Goal: Task Accomplishment & Management: Use online tool/utility

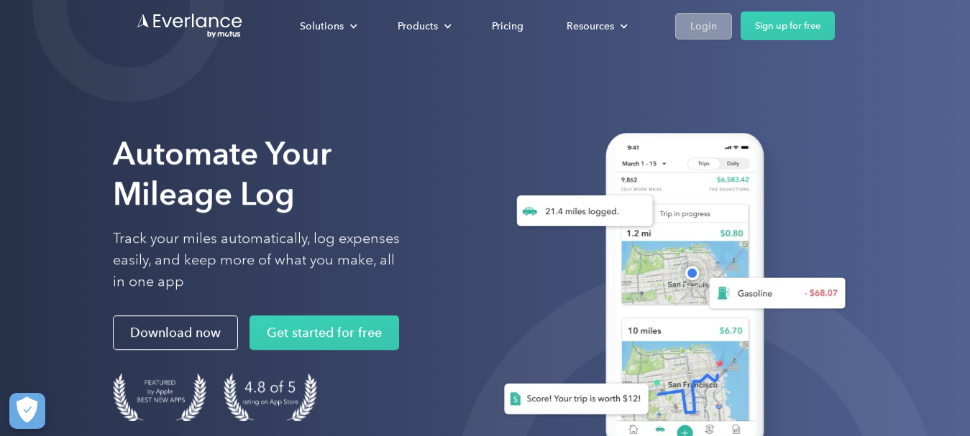
click at [715, 31] on div "Login" at bounding box center [703, 26] width 27 height 18
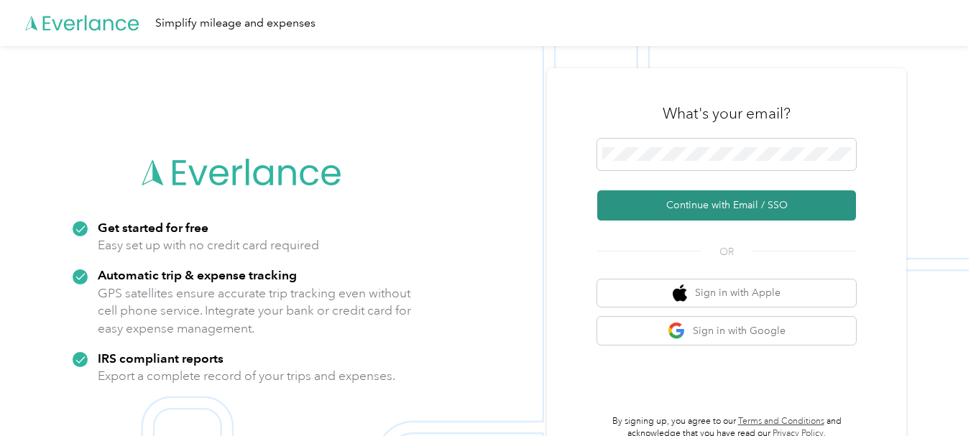
click at [801, 214] on button "Continue with Email / SSO" at bounding box center [726, 205] width 259 height 30
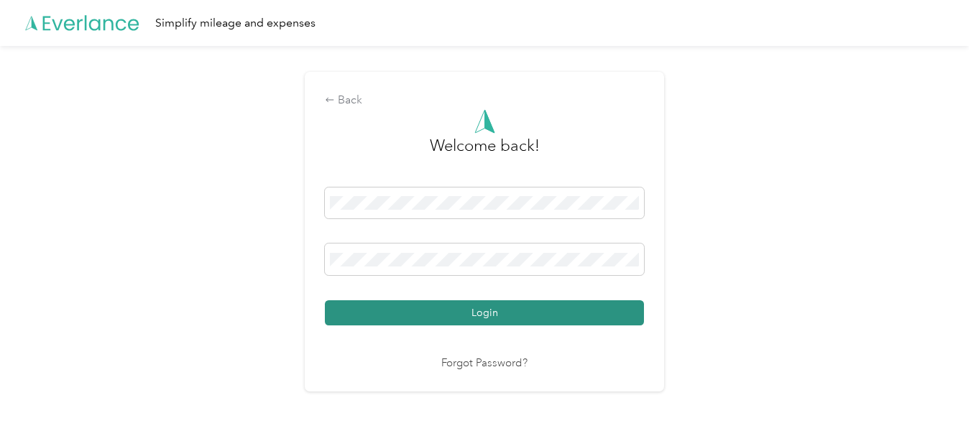
click at [424, 305] on button "Login" at bounding box center [484, 312] width 319 height 25
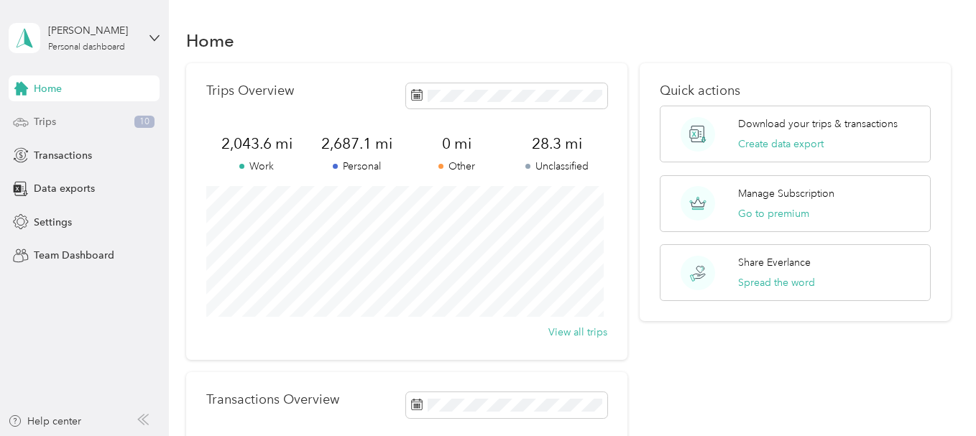
click at [133, 115] on div "Trips 10" at bounding box center [84, 122] width 151 height 26
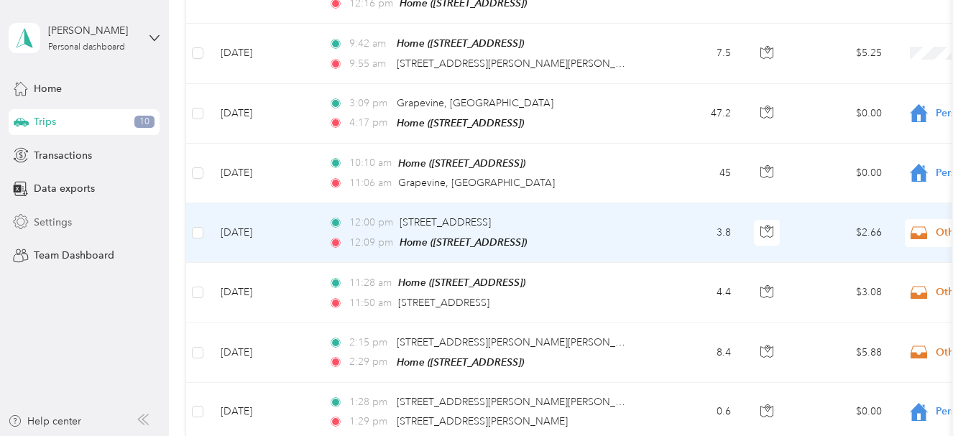
scroll to position [758, 0]
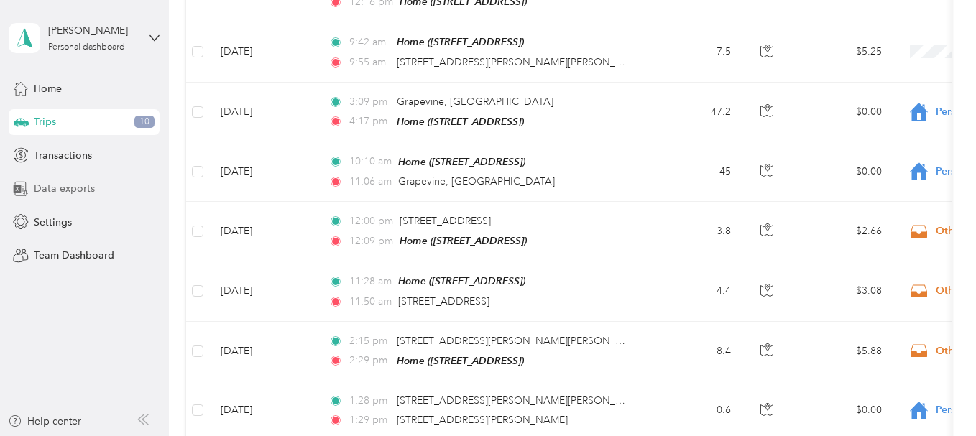
click at [65, 188] on span "Data exports" at bounding box center [64, 188] width 61 height 15
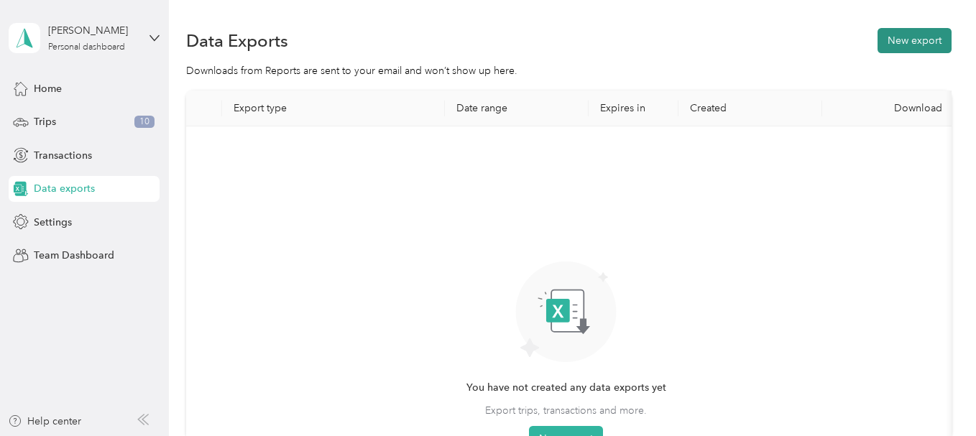
click at [890, 34] on button "New export" at bounding box center [915, 40] width 74 height 25
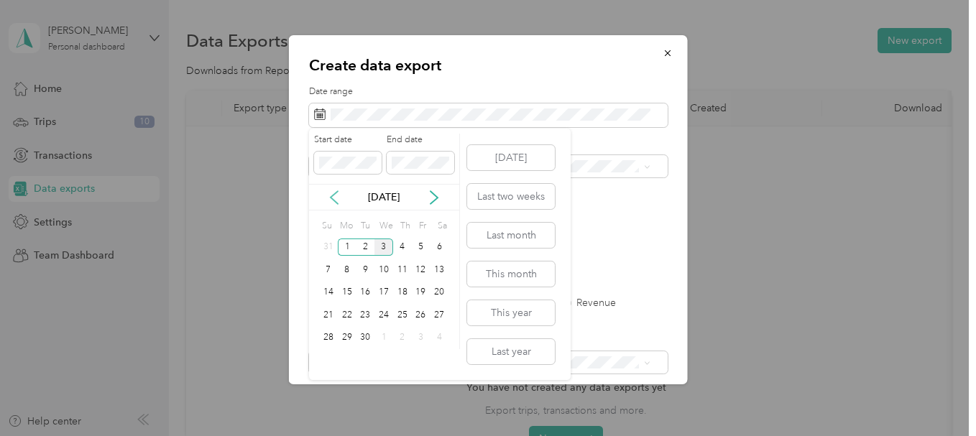
click at [335, 198] on icon at bounding box center [334, 197] width 14 height 14
click at [422, 247] on div "1" at bounding box center [421, 248] width 19 height 18
click at [331, 361] on div "31" at bounding box center [328, 360] width 19 height 18
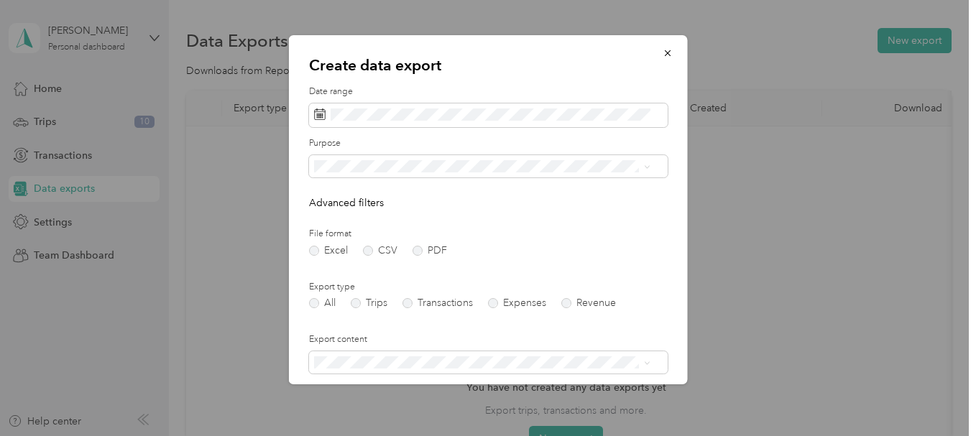
click at [387, 216] on div "Work" at bounding box center [482, 214] width 326 height 15
click at [358, 305] on label "Trips" at bounding box center [369, 303] width 37 height 10
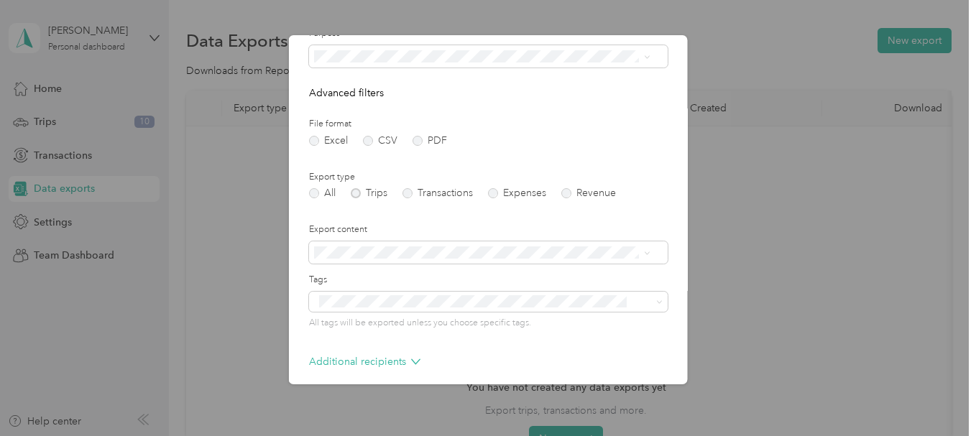
scroll to position [116, 0]
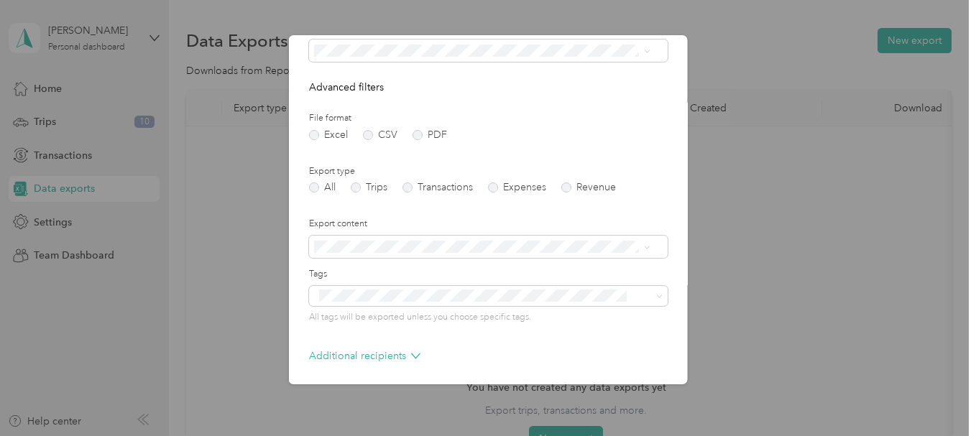
click at [669, 215] on div "Create data export Date range Purpose Advanced filters File format Excel CSV PD…" at bounding box center [488, 209] width 399 height 349
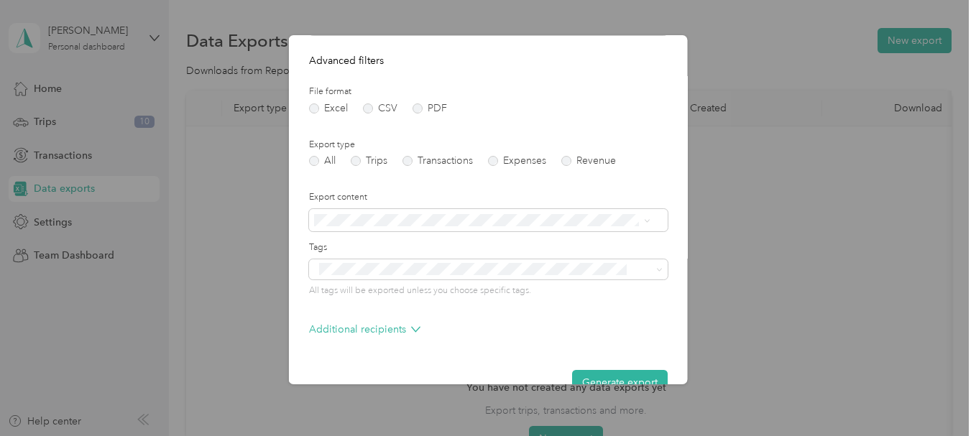
scroll to position [173, 0]
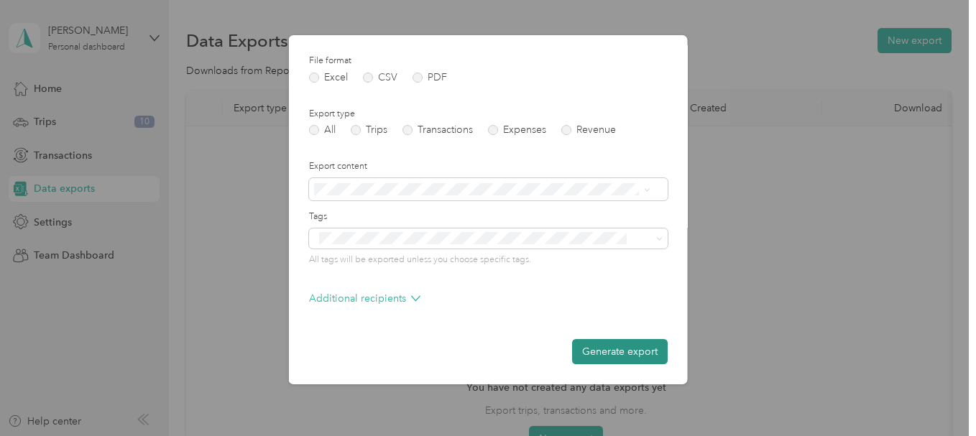
click at [614, 342] on button "Generate export" at bounding box center [620, 351] width 96 height 25
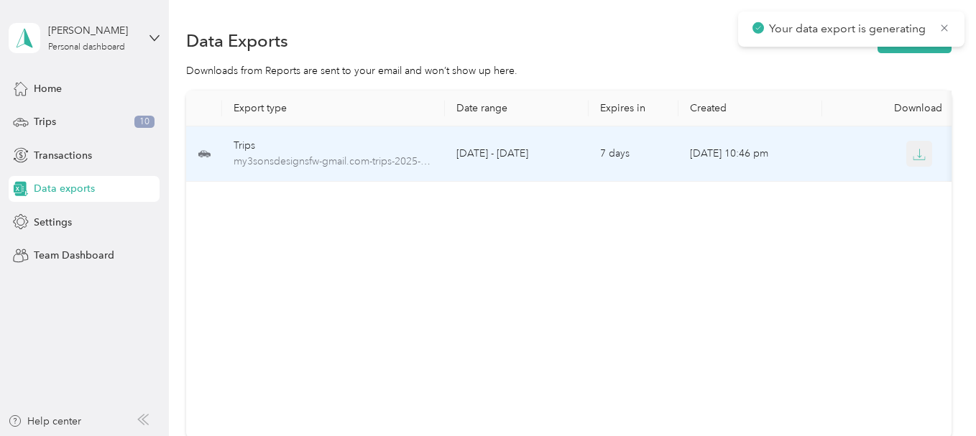
click at [918, 157] on icon "button" at bounding box center [919, 154] width 13 height 13
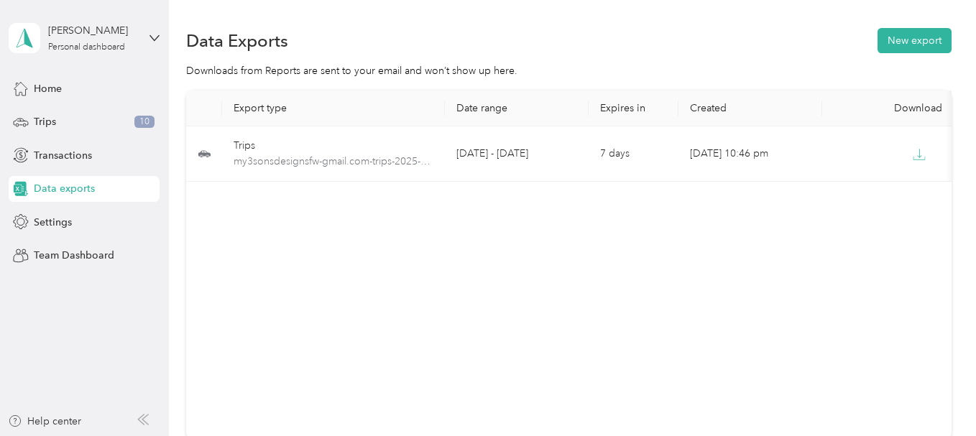
click at [80, 190] on span "Data exports" at bounding box center [64, 188] width 61 height 15
click at [899, 42] on button "New export" at bounding box center [915, 40] width 74 height 25
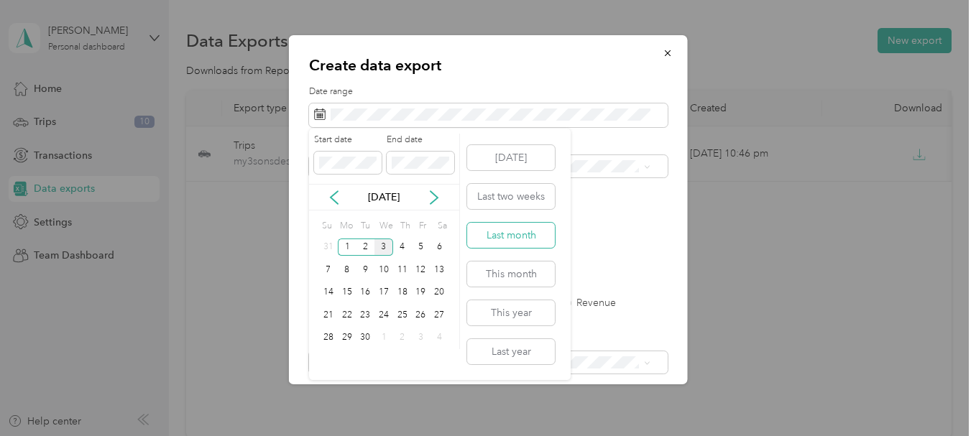
click at [536, 238] on button "Last month" at bounding box center [511, 235] width 88 height 25
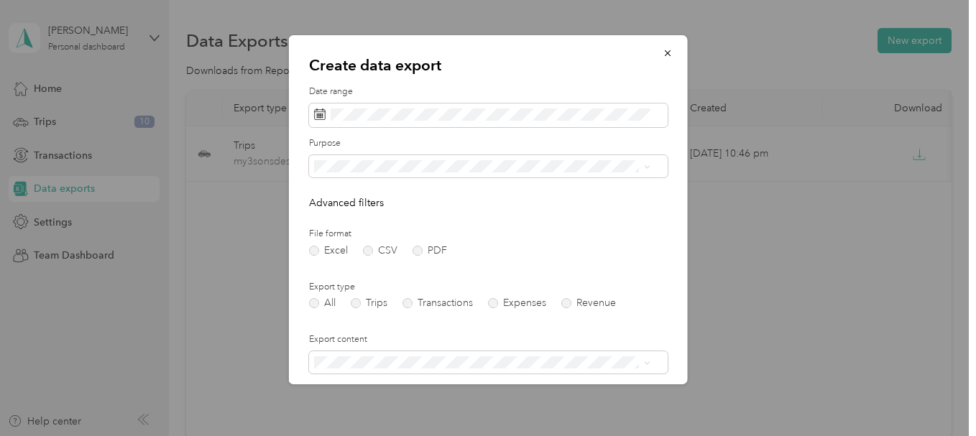
click at [576, 154] on div "Purpose" at bounding box center [488, 157] width 359 height 40
click at [466, 216] on div "Work" at bounding box center [482, 216] width 326 height 15
click at [370, 249] on label "CSV" at bounding box center [380, 251] width 34 height 10
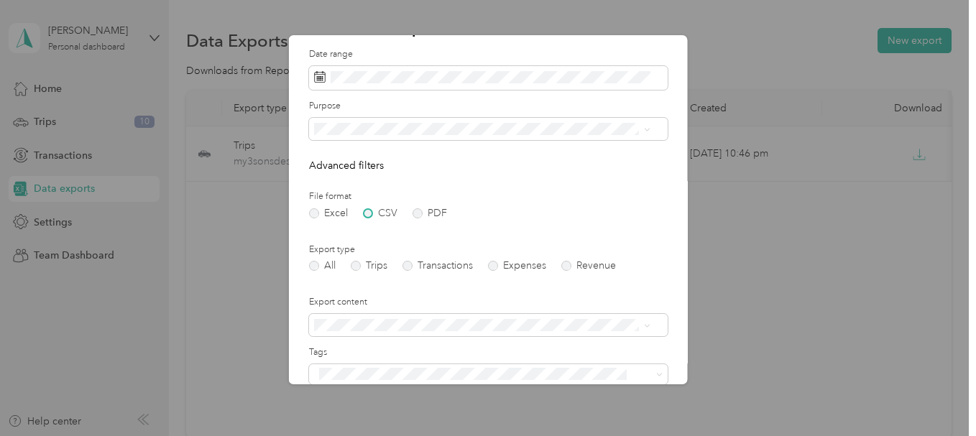
scroll to position [73, 0]
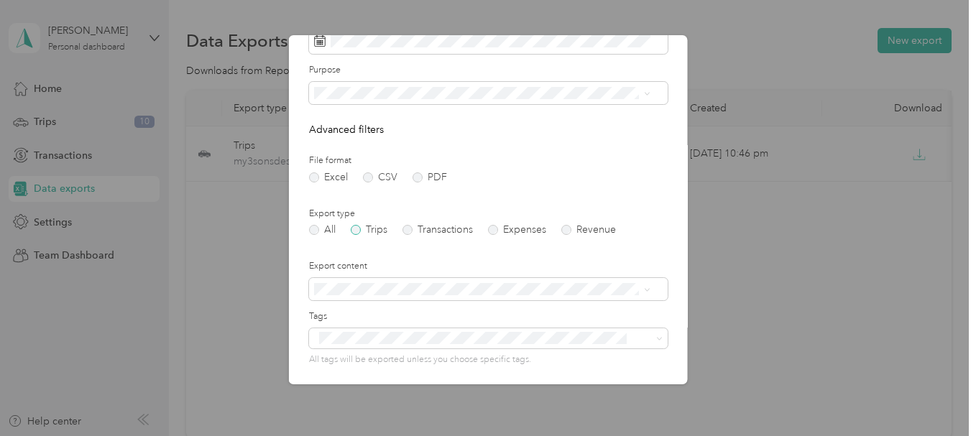
click at [359, 231] on label "Trips" at bounding box center [369, 230] width 37 height 10
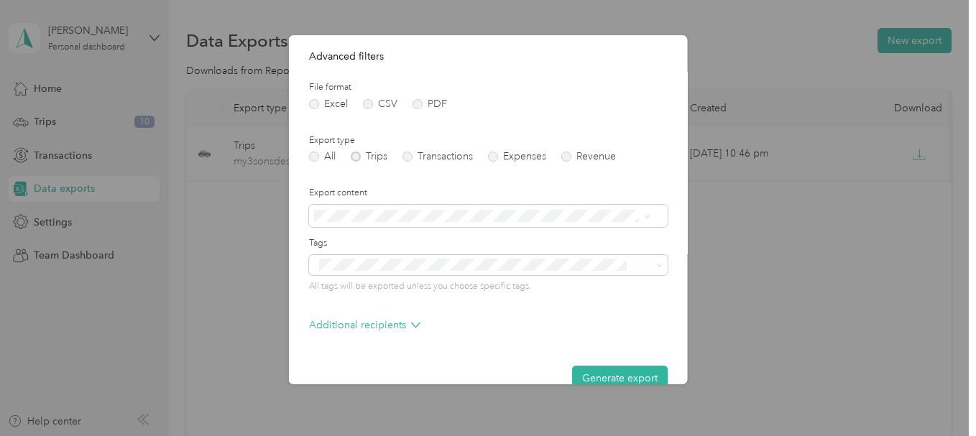
scroll to position [173, 0]
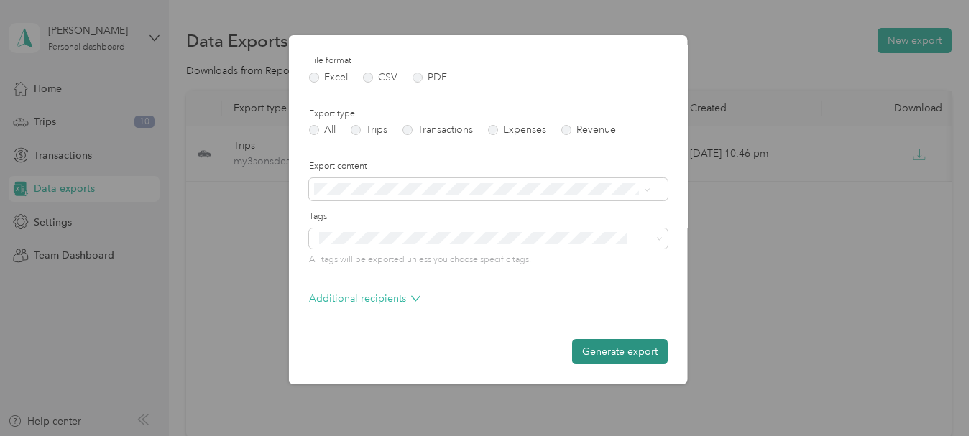
click at [574, 351] on button "Generate export" at bounding box center [620, 351] width 96 height 25
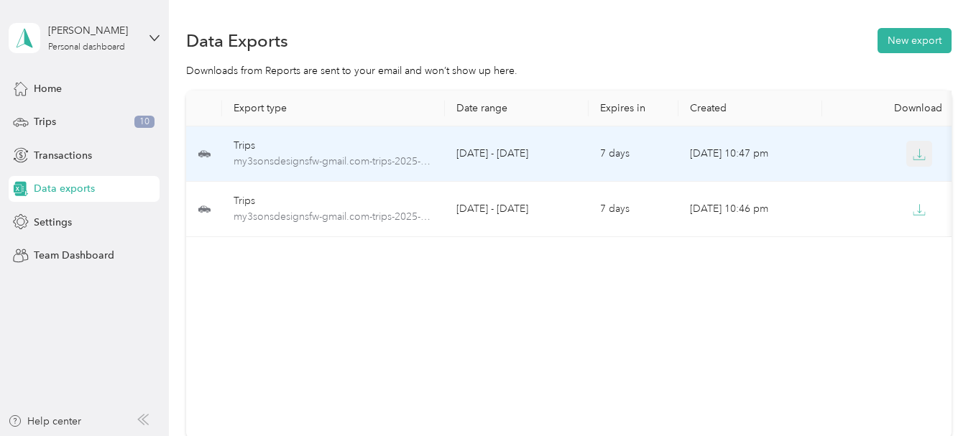
click at [921, 154] on icon "button" at bounding box center [919, 154] width 13 height 13
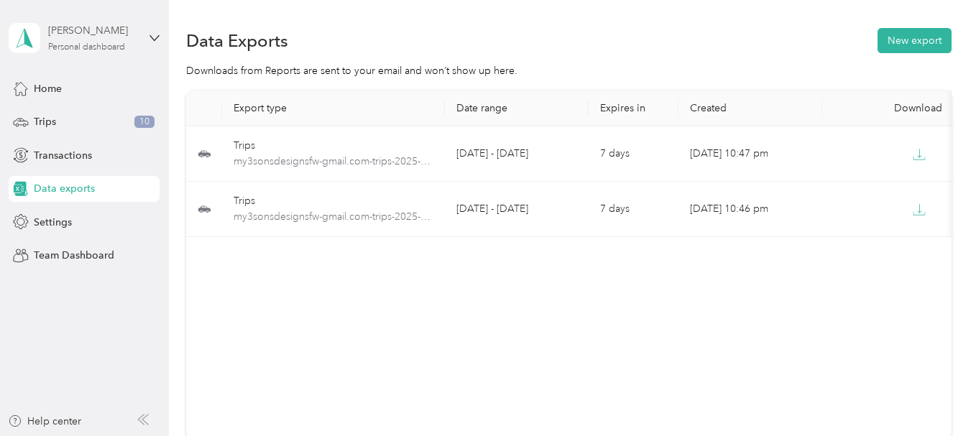
click at [114, 32] on div "[PERSON_NAME]" at bounding box center [93, 30] width 90 height 15
click at [52, 123] on div "Log out" at bounding box center [160, 118] width 282 height 25
